Goal: Task Accomplishment & Management: Use online tool/utility

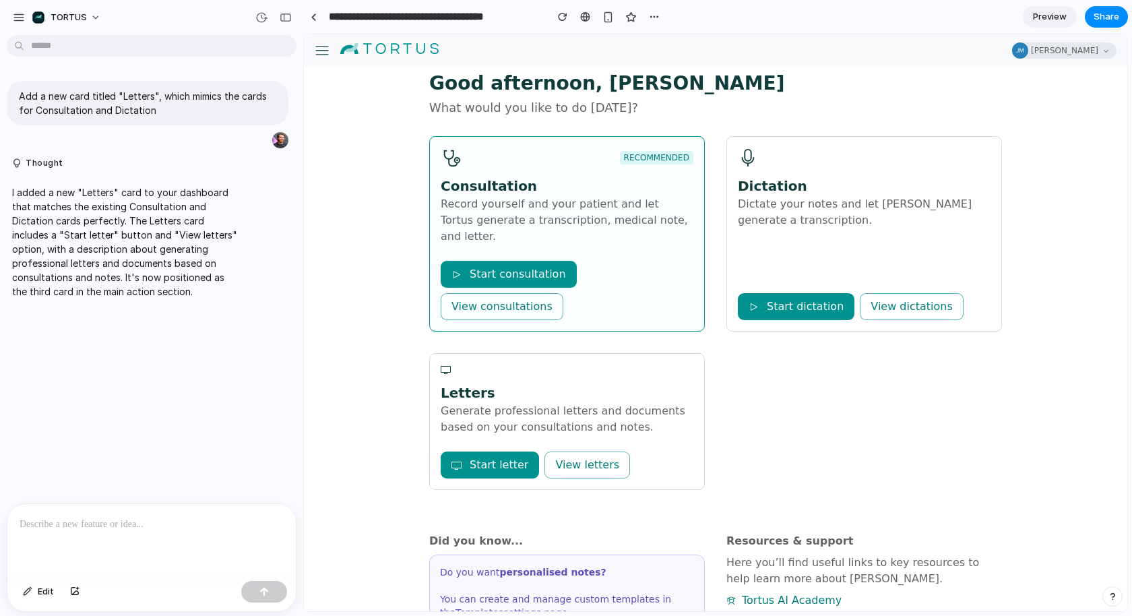
scroll to position [38, 0]
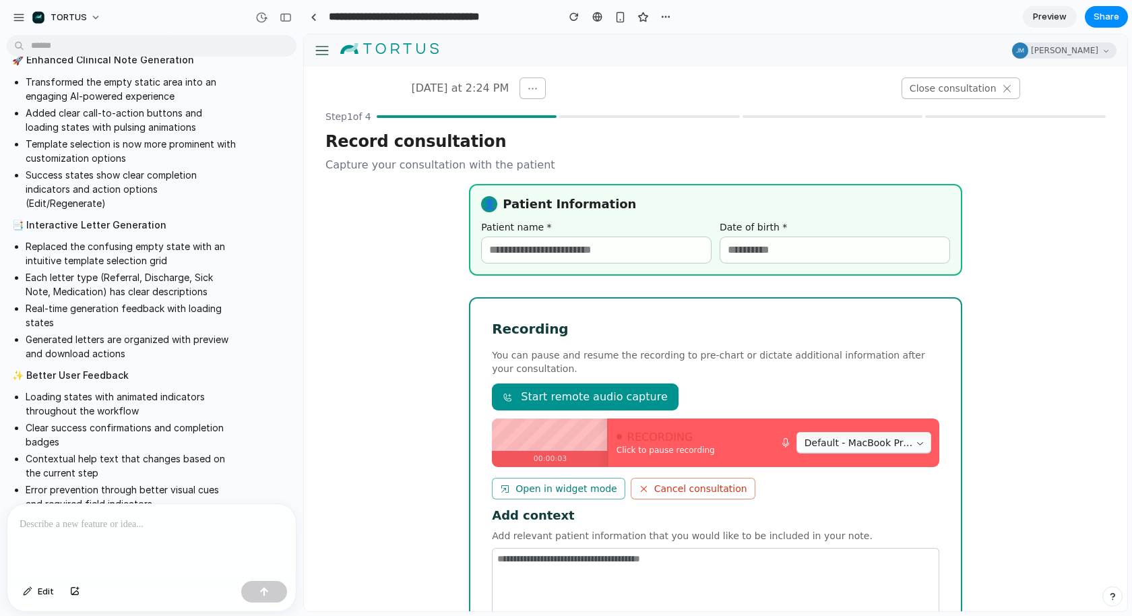
click at [615, 117] on div at bounding box center [649, 116] width 181 height 3
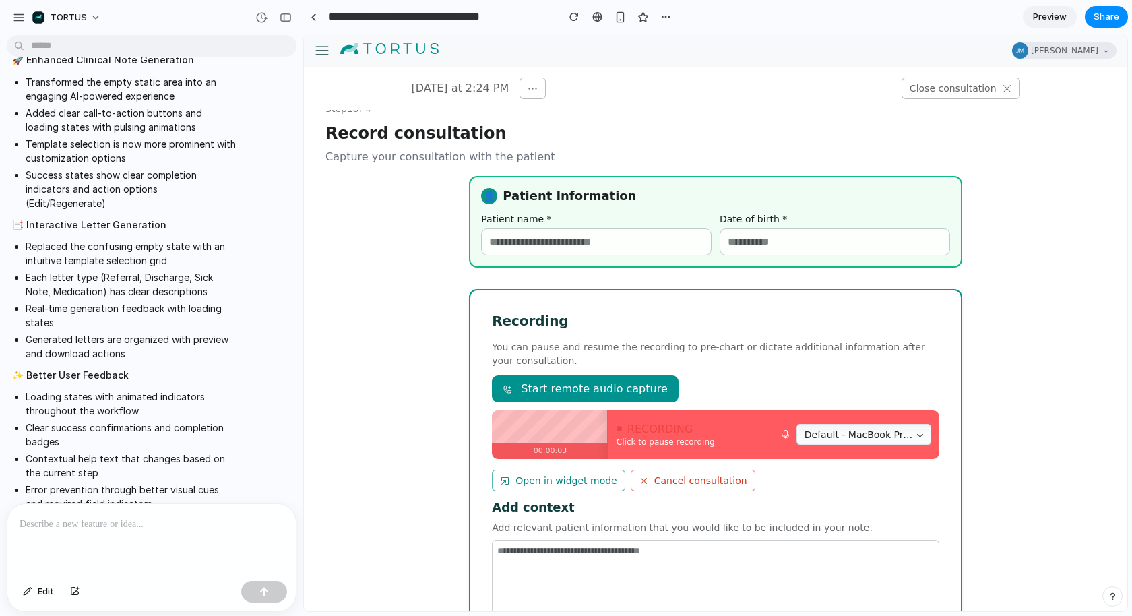
scroll to position [120, 0]
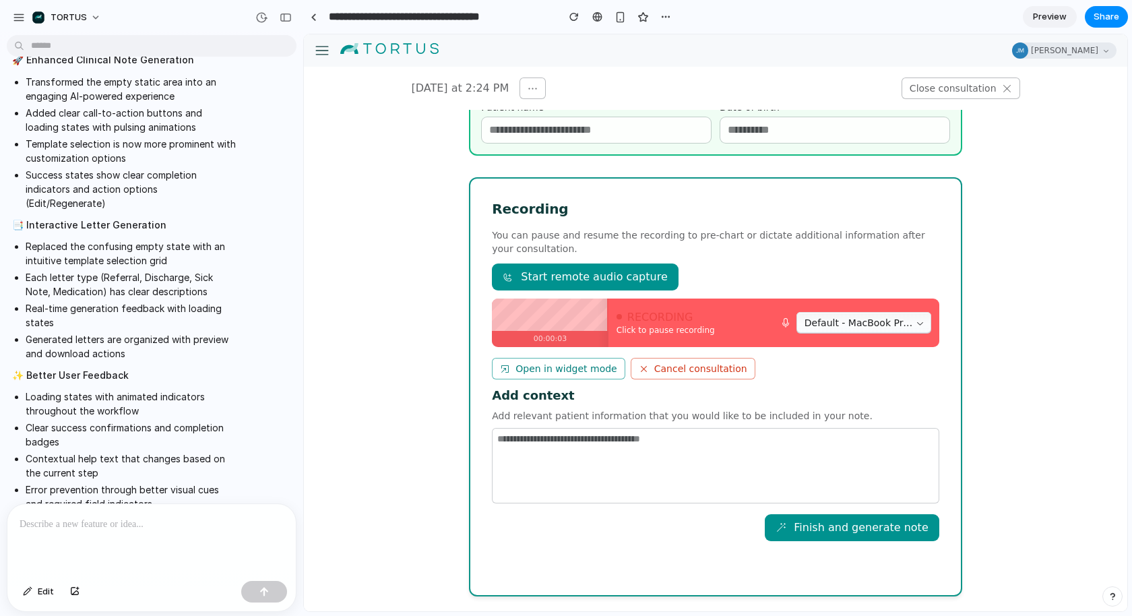
click at [818, 530] on button "Finish and generate note" at bounding box center [852, 527] width 174 height 27
click at [596, 265] on button "Start remote audio capture" at bounding box center [585, 277] width 186 height 27
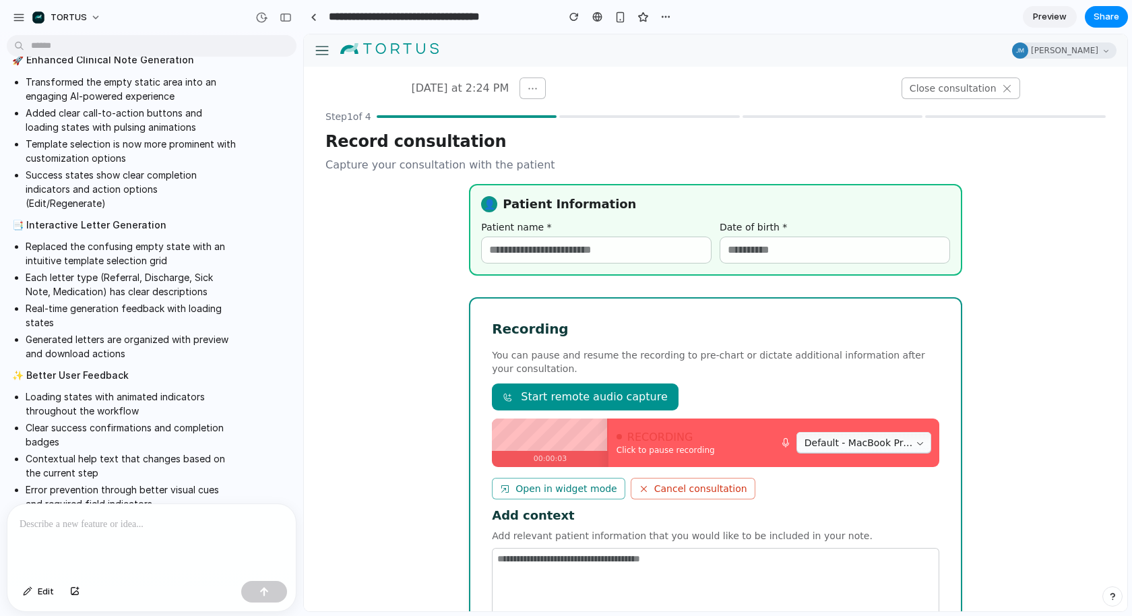
click at [602, 115] on div "Step 1 of 4" at bounding box center [716, 116] width 780 height 13
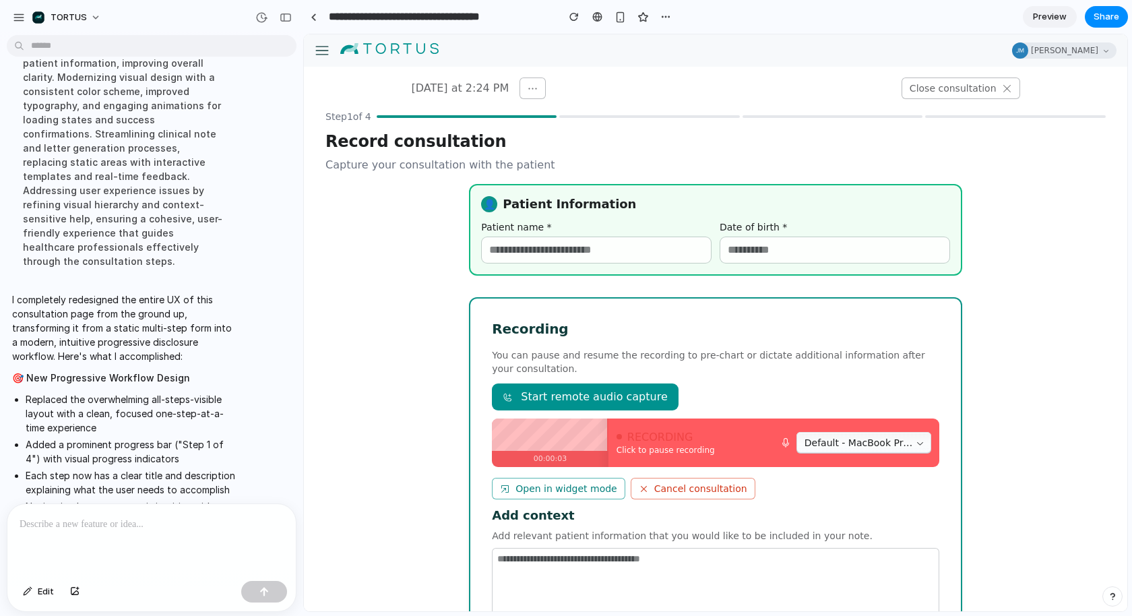
scroll to position [1135, 0]
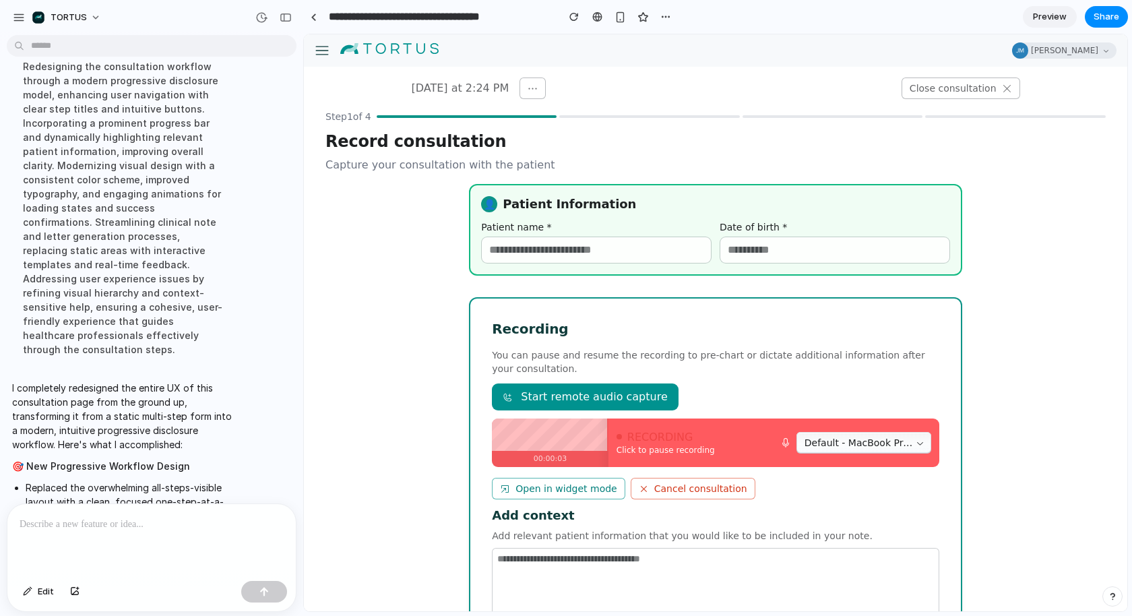
click at [1059, 14] on span "Preview" at bounding box center [1050, 16] width 34 height 13
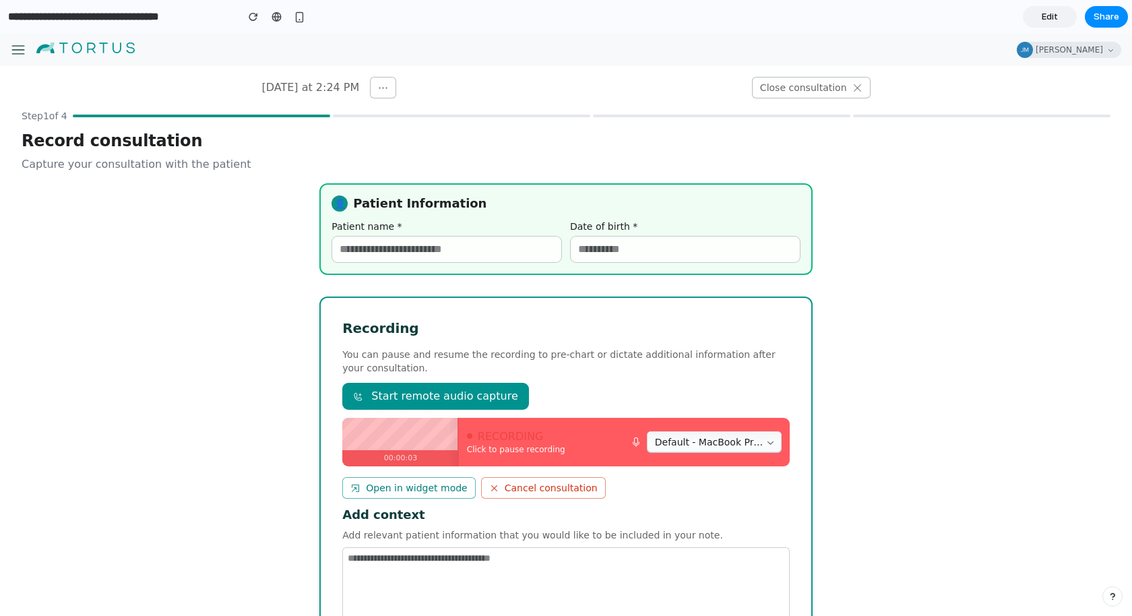
click at [549, 278] on div "👤 Patient Information Patient name * Date of birth * Recording You can pause an…" at bounding box center [566, 457] width 514 height 549
click at [438, 94] on div "[DATE] at 2:24 PM Close consultation" at bounding box center [566, 88] width 652 height 22
click at [387, 96] on div "[DATE] at 2:24 PM" at bounding box center [328, 88] width 135 height 22
click at [380, 95] on button "button" at bounding box center [383, 88] width 26 height 22
click at [380, 116] on div at bounding box center [461, 116] width 257 height 3
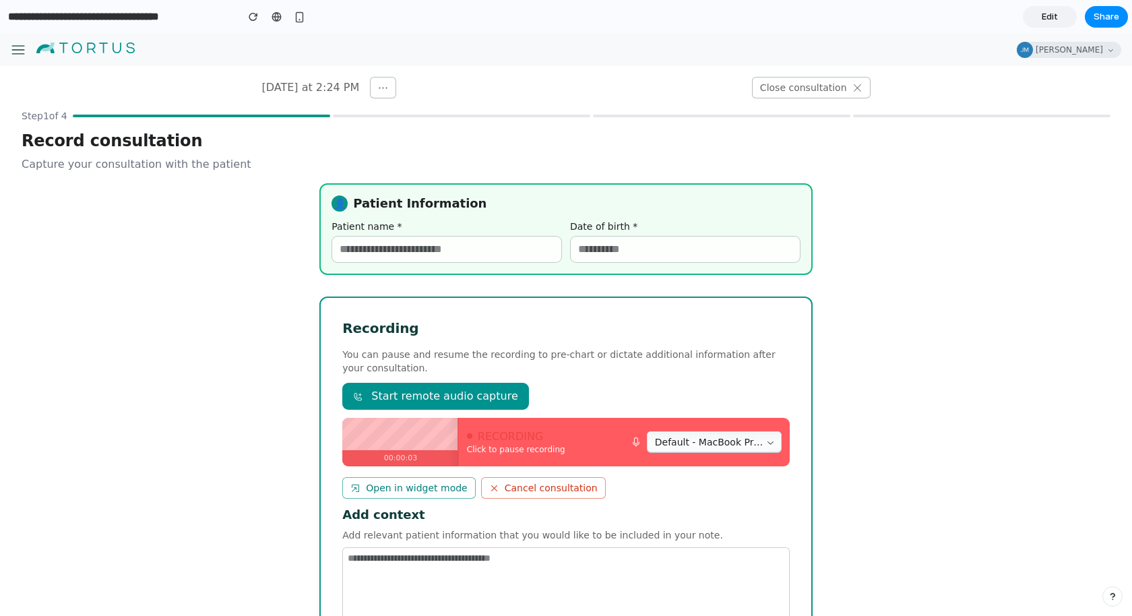
click at [380, 92] on button "button" at bounding box center [383, 88] width 26 height 22
click at [380, 227] on label "Patient name *" at bounding box center [447, 226] width 230 height 13
click at [380, 237] on input "Patient name *" at bounding box center [446, 250] width 229 height 26
type input "****"
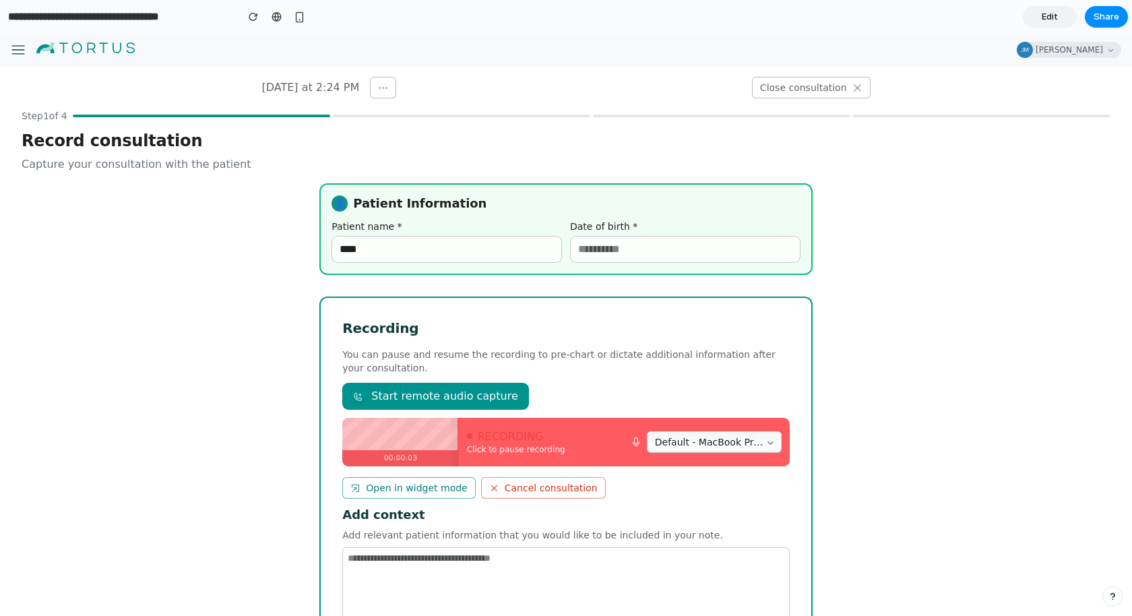
click at [462, 372] on span "You can pause and resume the recording to pre-chart or dictate additional infor…" at bounding box center [565, 361] width 447 height 27
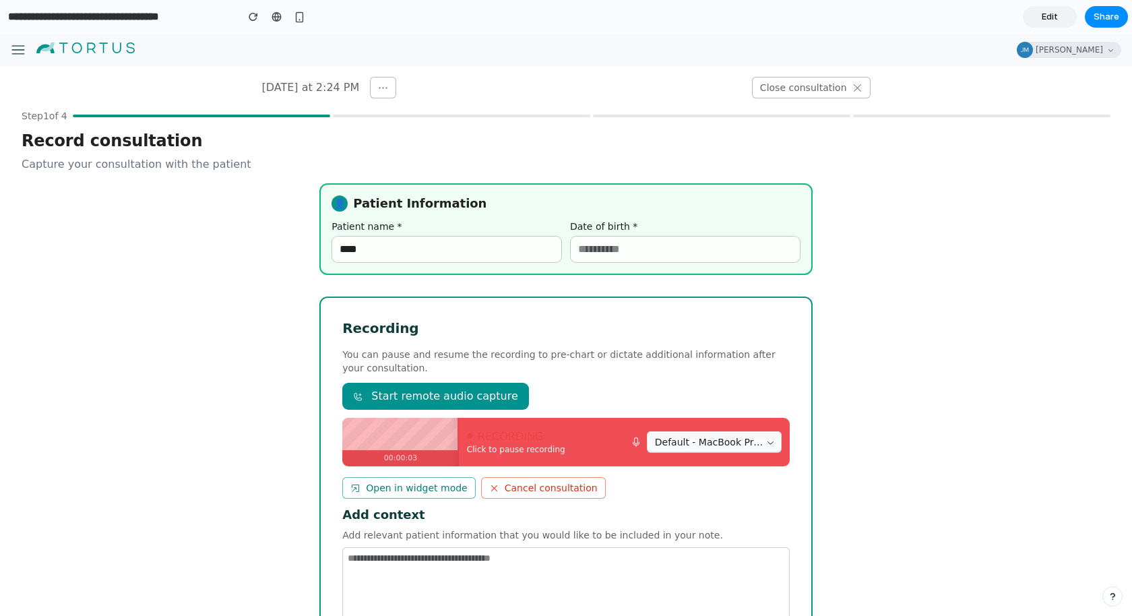
click at [507, 432] on span "RECORDING" at bounding box center [511, 436] width 66 height 9
click at [717, 435] on span "Default - MacBook Pro Microphone (Built-in)" at bounding box center [709, 441] width 109 height 13
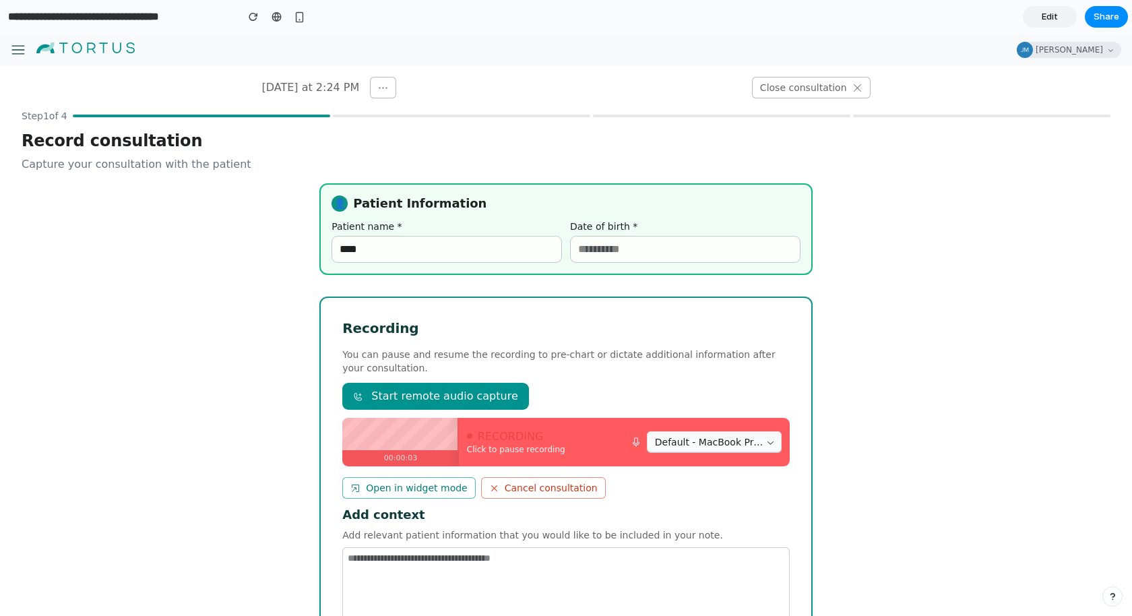
click at [500, 489] on button "Cancel consultation" at bounding box center [543, 488] width 125 height 22
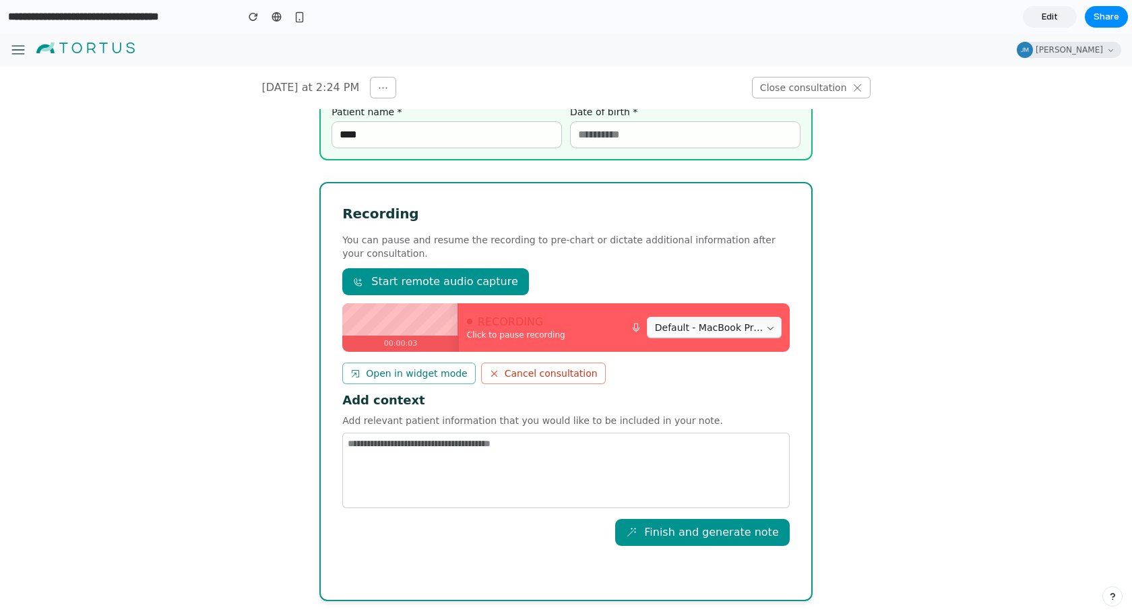
click at [707, 529] on button "Finish and generate note" at bounding box center [702, 532] width 174 height 27
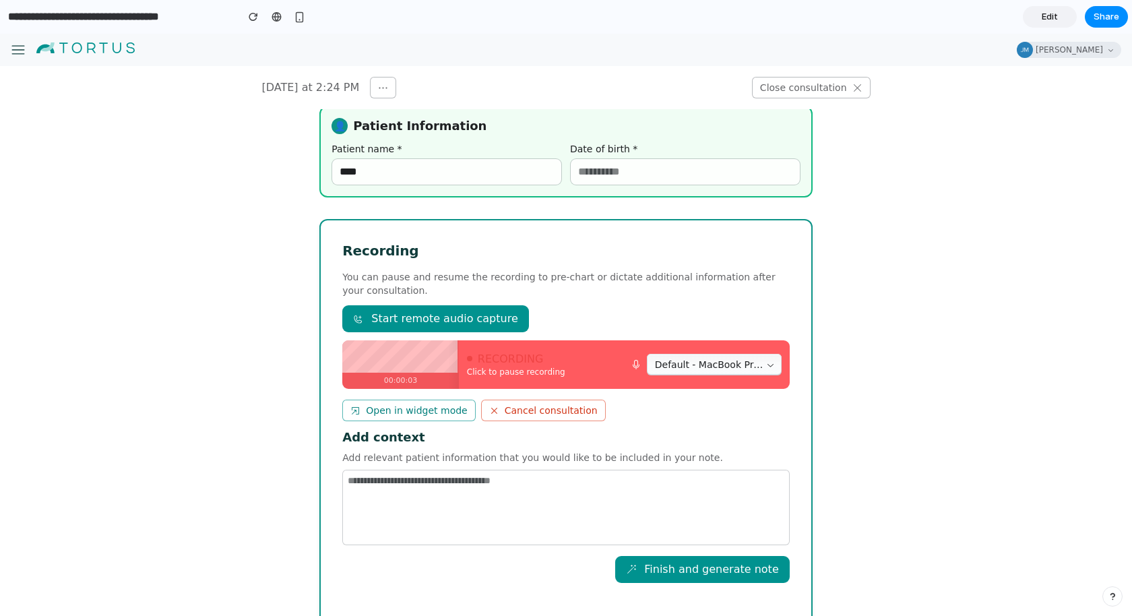
scroll to position [0, 0]
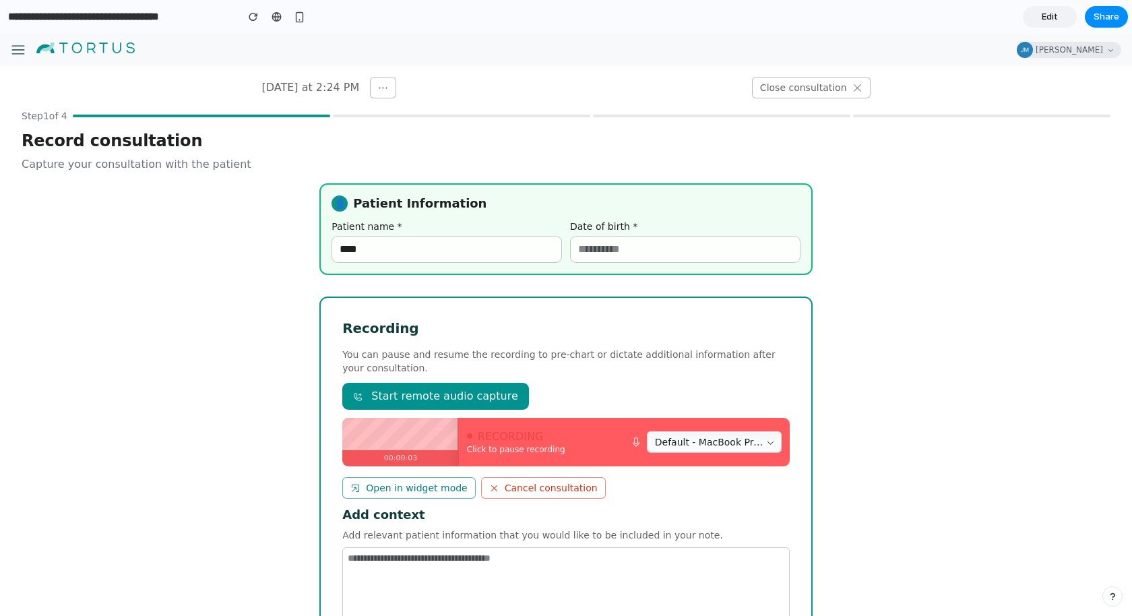
click at [442, 121] on div "Step 1 of 4" at bounding box center [566, 115] width 1089 height 13
click at [380, 89] on button "button" at bounding box center [383, 88] width 26 height 22
click at [789, 89] on span "Close consultation" at bounding box center [803, 88] width 87 height 14
